Goal: Book appointment/travel/reservation

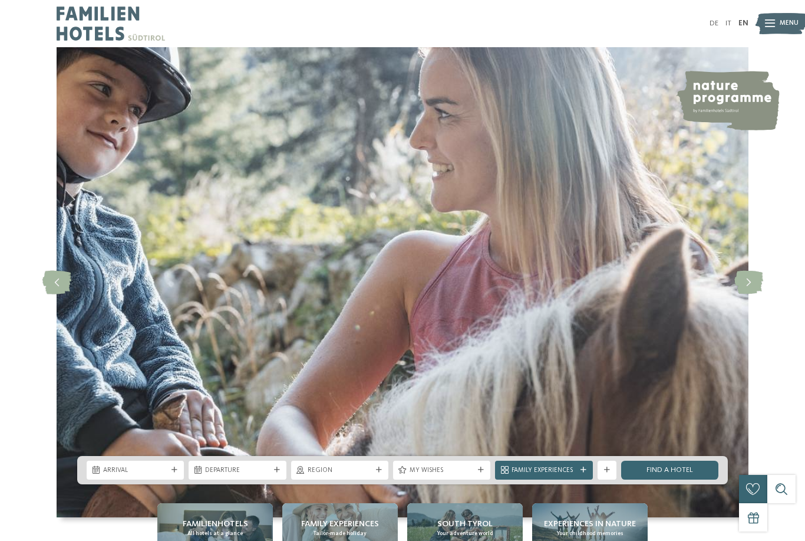
click at [787, 24] on span "Menu" at bounding box center [789, 23] width 19 height 9
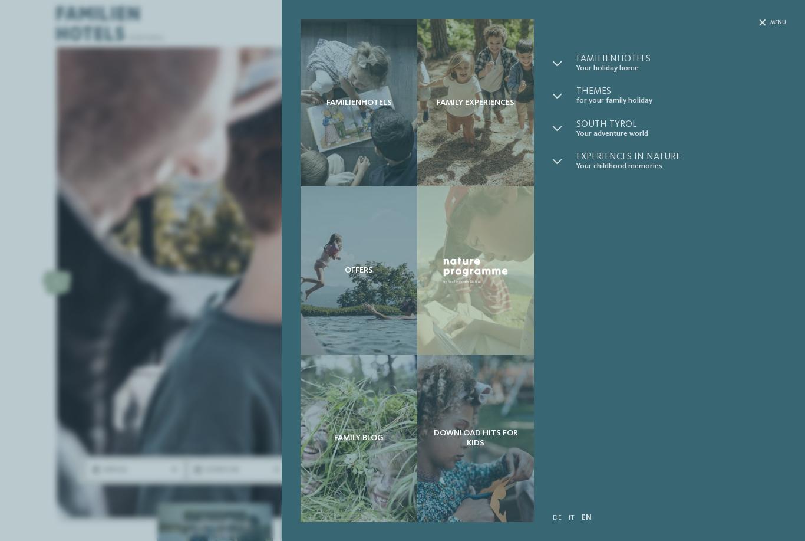
click at [117, 375] on div "Familienhotels Family experiences Offers" at bounding box center [402, 270] width 805 height 541
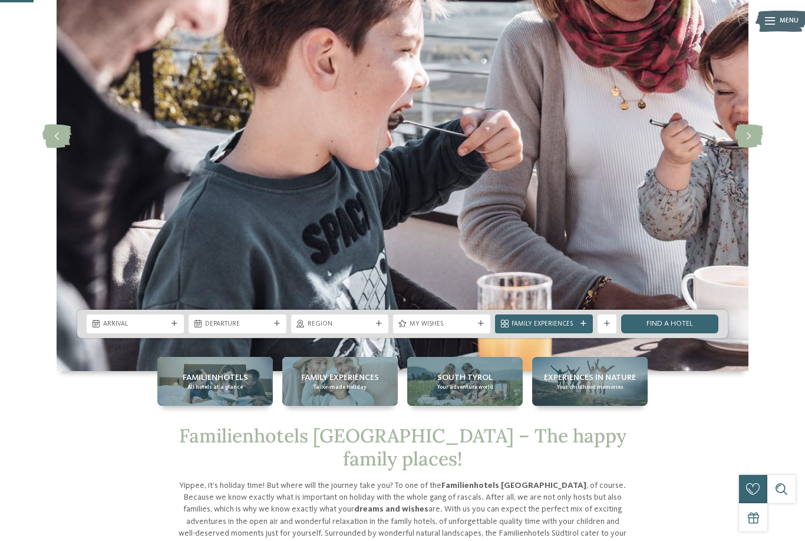
scroll to position [177, 0]
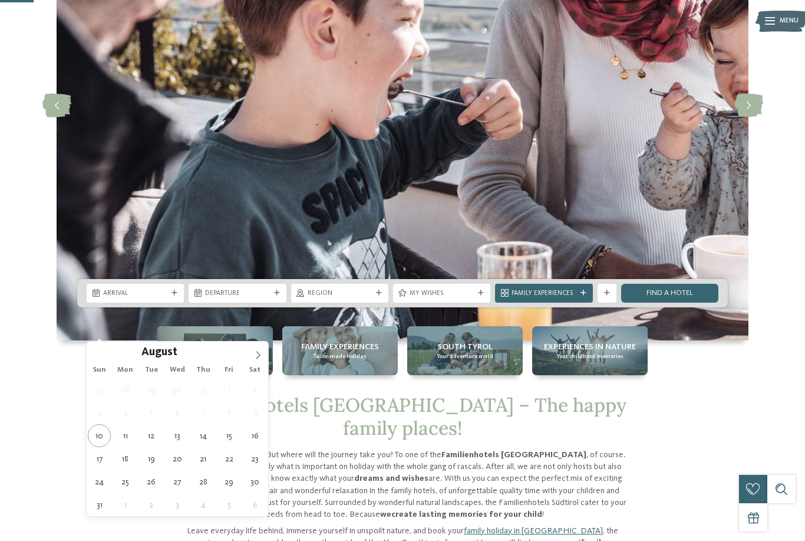
click at [254, 356] on icon at bounding box center [258, 355] width 8 height 8
click at [254, 359] on icon at bounding box center [258, 355] width 8 height 8
click at [256, 356] on icon at bounding box center [258, 355] width 8 height 8
click at [258, 357] on icon at bounding box center [258, 355] width 4 height 8
click at [257, 357] on icon at bounding box center [258, 355] width 8 height 8
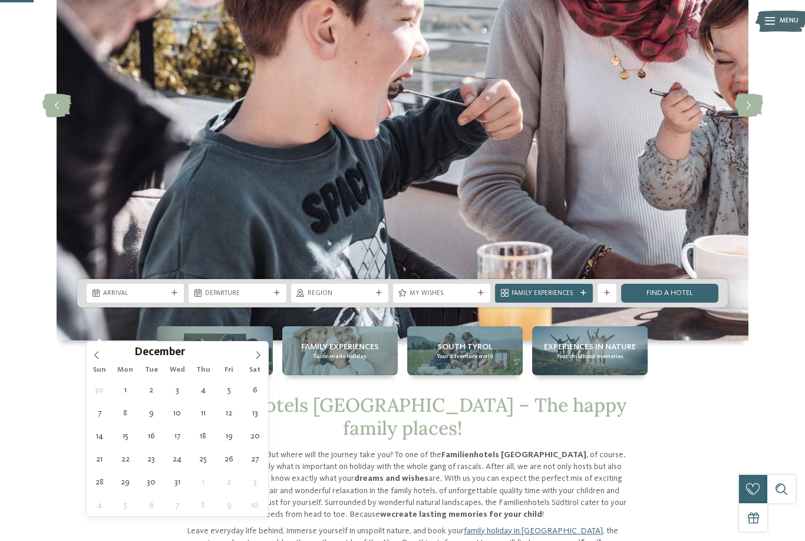
type input "****"
click at [256, 357] on icon at bounding box center [258, 355] width 8 height 8
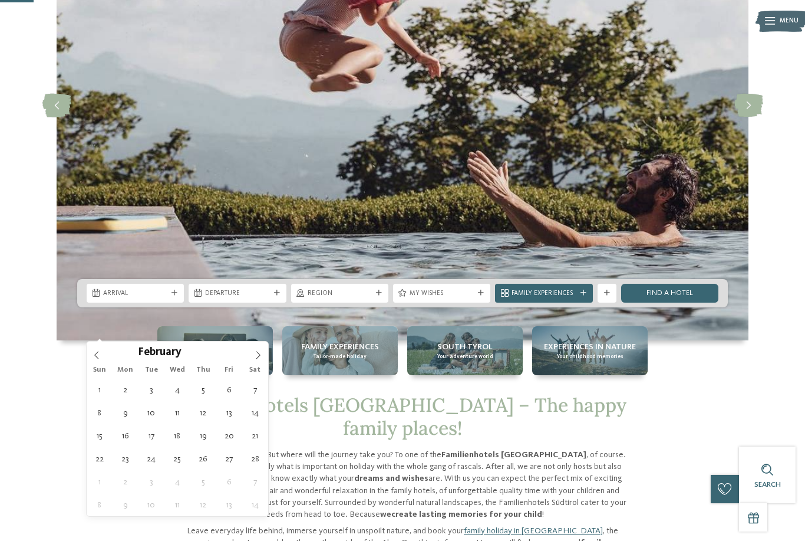
type div "14.02.2026"
type input "****"
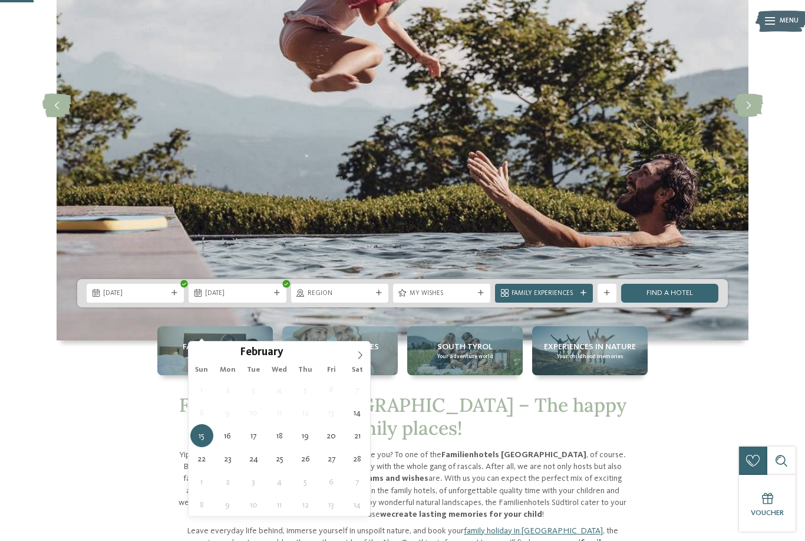
type div "21.02.2026"
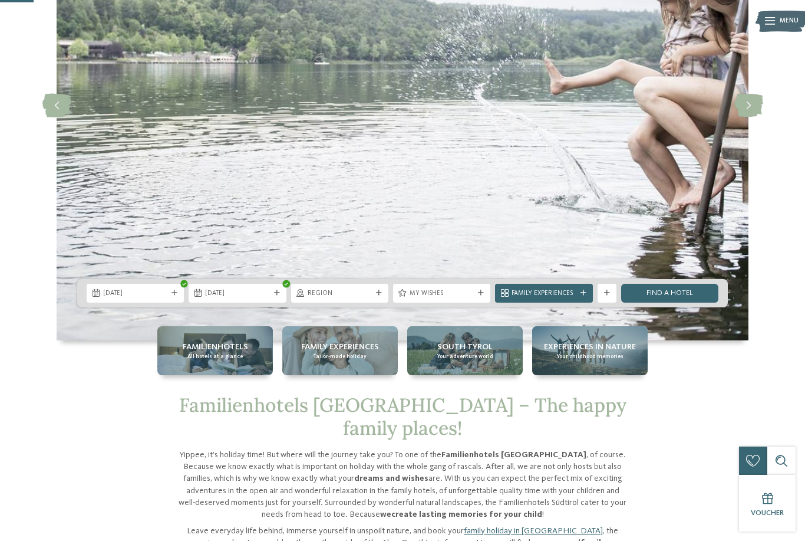
click at [351, 298] on span "Region" at bounding box center [340, 293] width 64 height 9
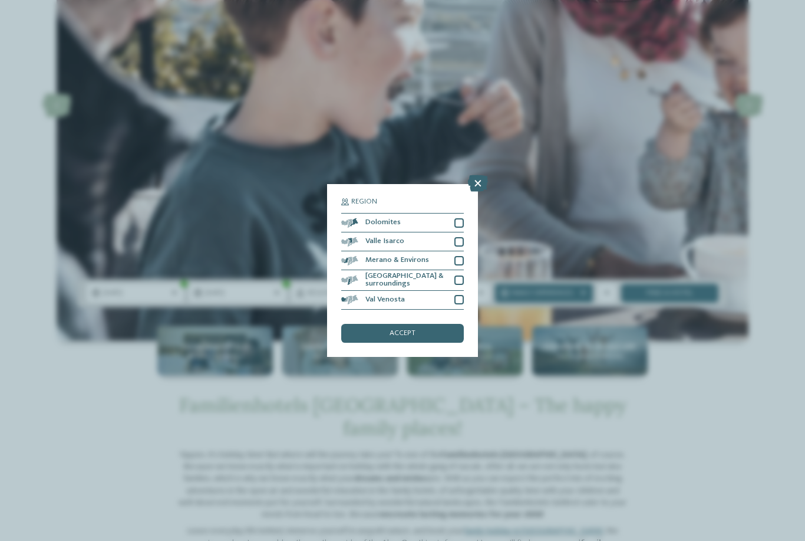
click at [460, 256] on div at bounding box center [459, 260] width 9 height 9
click at [463, 275] on div at bounding box center [459, 279] width 9 height 9
click at [462, 291] on div "Val Venosta" at bounding box center [402, 300] width 123 height 19
click at [455, 324] on div "accept" at bounding box center [402, 333] width 123 height 19
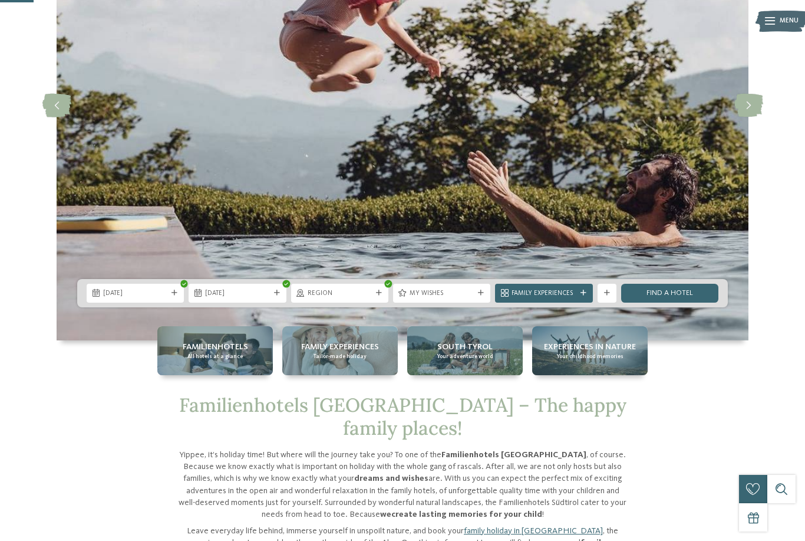
click at [693, 302] on link "Find a hotel" at bounding box center [669, 293] width 97 height 19
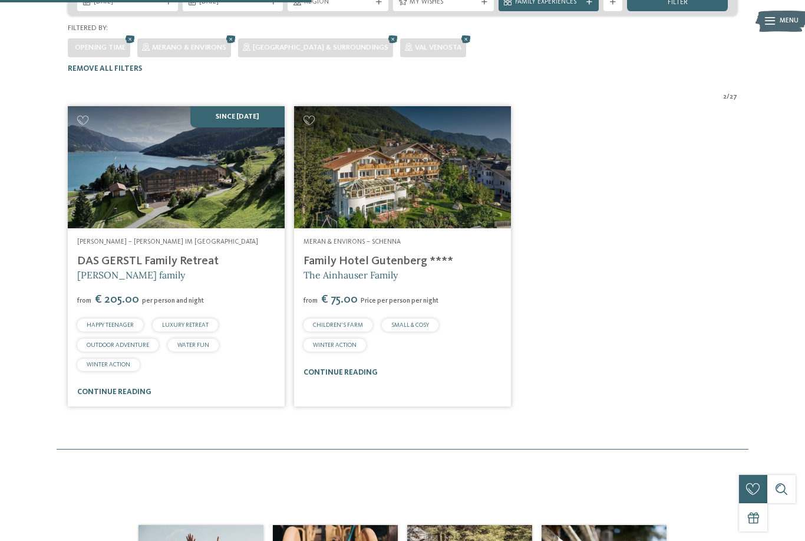
scroll to position [254, 0]
click at [94, 388] on link "continue reading" at bounding box center [114, 392] width 74 height 8
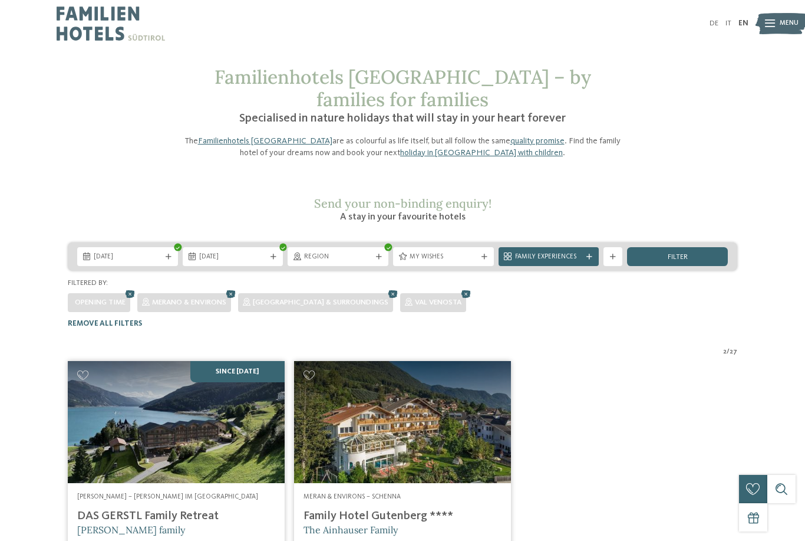
click at [376, 254] on icon at bounding box center [379, 257] width 6 height 6
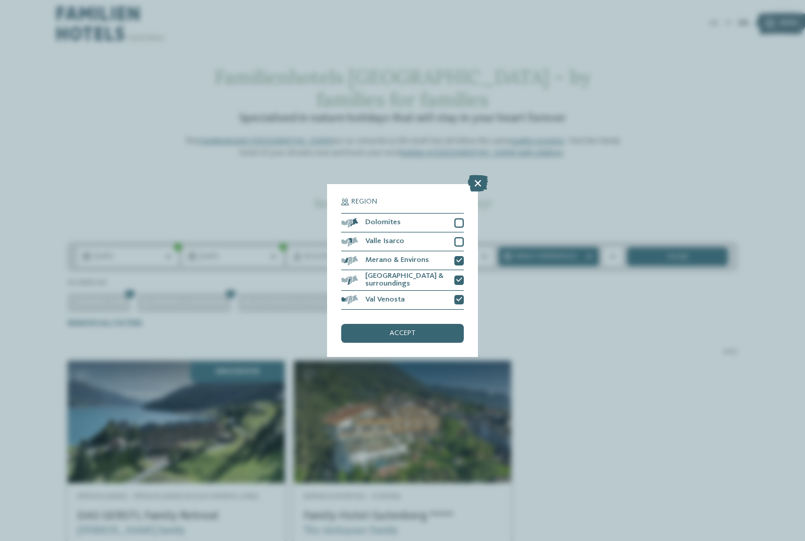
click at [463, 218] on div at bounding box center [459, 222] width 9 height 9
click at [463, 237] on div at bounding box center [459, 241] width 9 height 9
click at [481, 175] on icon at bounding box center [478, 183] width 20 height 17
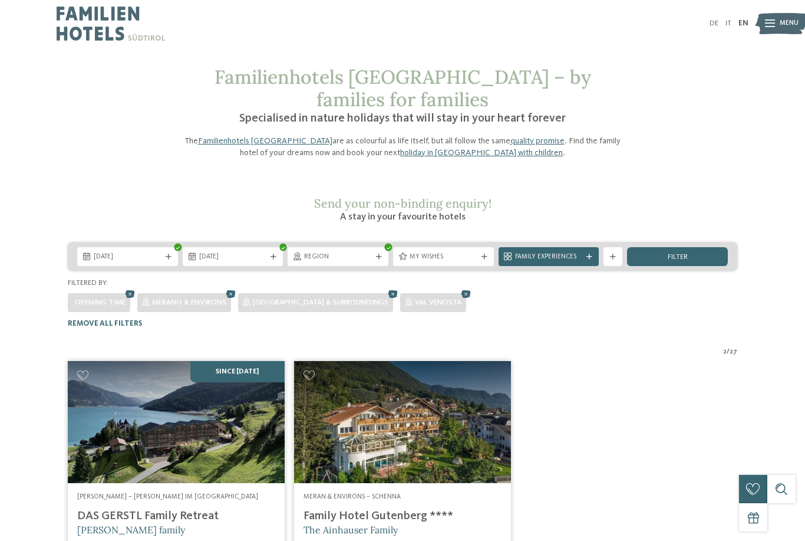
click at [373, 247] on div "Region" at bounding box center [338, 256] width 101 height 19
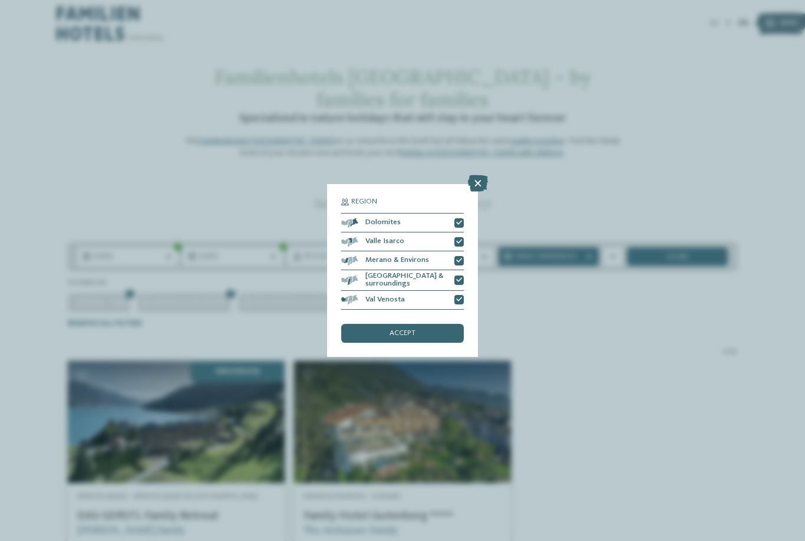
click at [440, 324] on div "accept" at bounding box center [402, 333] width 123 height 19
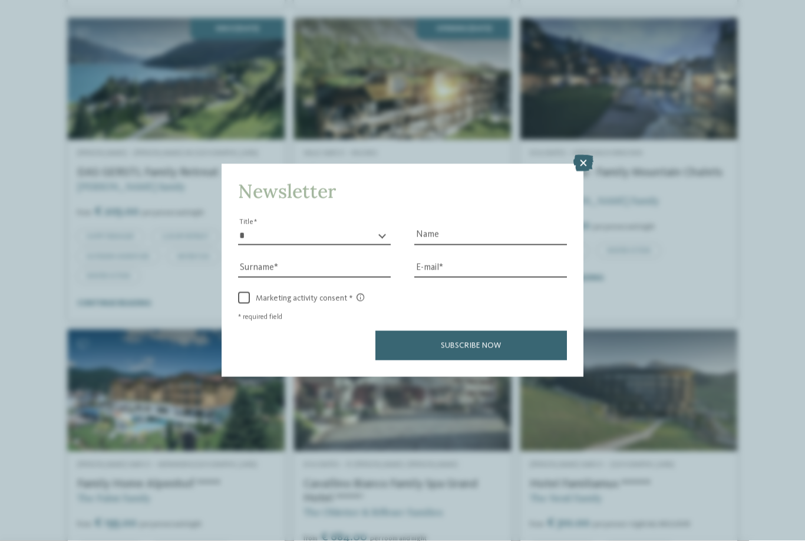
scroll to position [653, 0]
click at [581, 155] on icon at bounding box center [584, 163] width 20 height 17
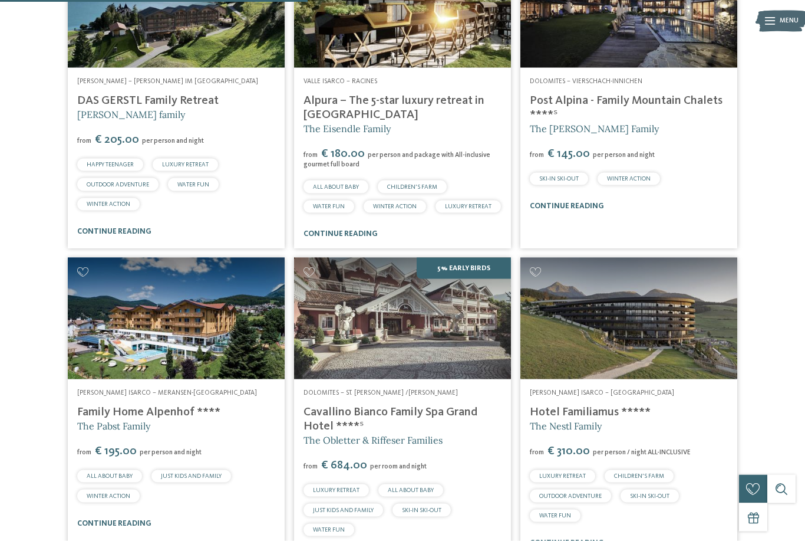
scroll to position [725, 0]
click at [456, 303] on img at bounding box center [402, 318] width 217 height 122
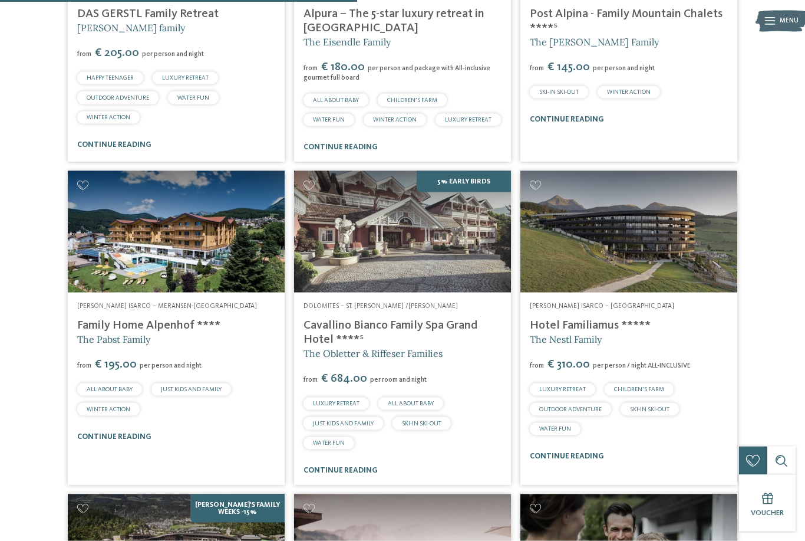
scroll to position [804, 0]
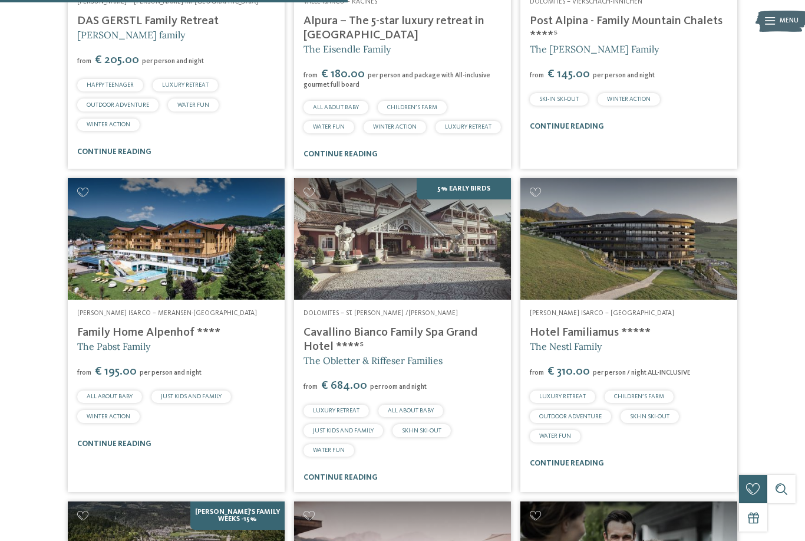
click at [702, 259] on img at bounding box center [629, 239] width 217 height 122
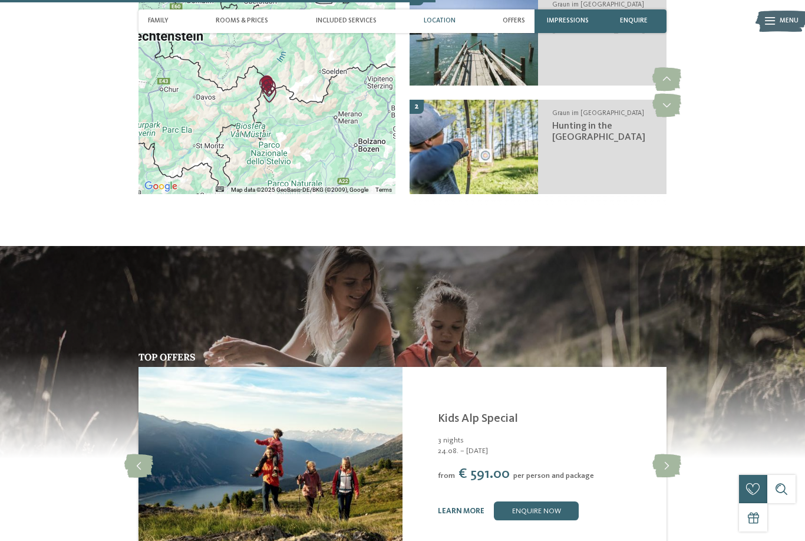
scroll to position [1704, 0]
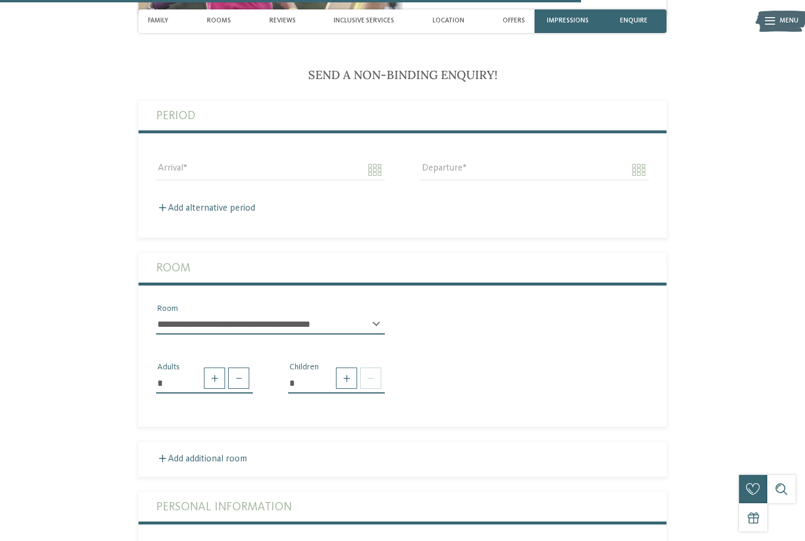
scroll to position [2181, 0]
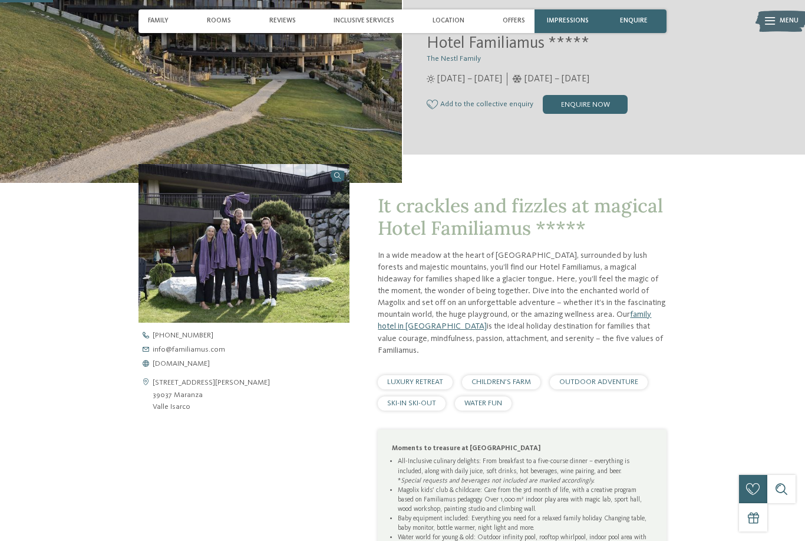
scroll to position [222, 0]
